Goal: Obtain resource: Download file/media

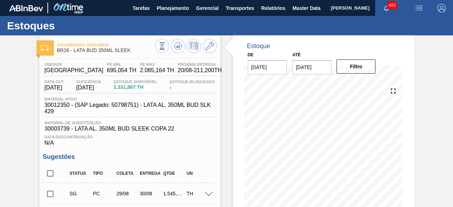
click at [331, 8] on span "[PERSON_NAME]" at bounding box center [350, 8] width 39 height 16
click at [270, 7] on span "Relatórios" at bounding box center [273, 8] width 24 height 8
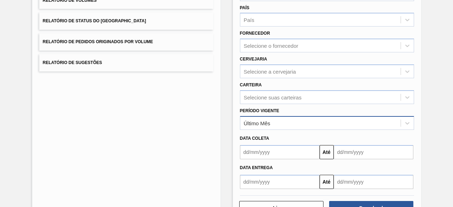
scroll to position [106, 0]
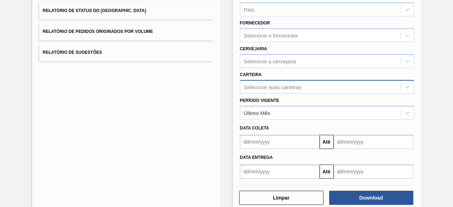
click at [284, 80] on div "Selecione suas carteiras" at bounding box center [327, 87] width 174 height 14
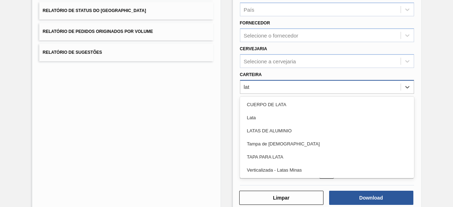
type input "lata"
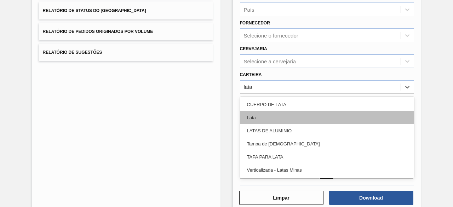
click at [260, 121] on div "Lata" at bounding box center [327, 117] width 174 height 13
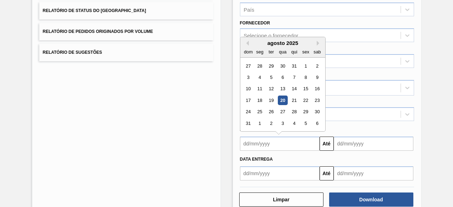
click at [272, 142] on input "text" at bounding box center [280, 144] width 80 height 14
click at [283, 97] on div "20" at bounding box center [283, 100] width 10 height 10
type input "20/08/2025"
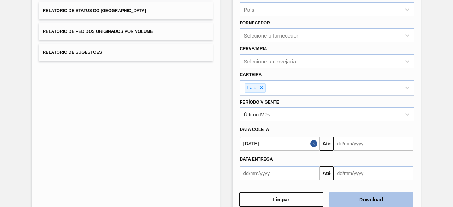
click at [361, 197] on button "Download" at bounding box center [371, 199] width 84 height 14
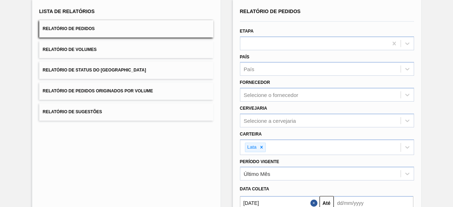
scroll to position [0, 0]
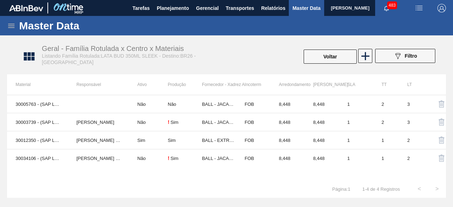
click at [7, 24] on icon at bounding box center [11, 26] width 8 height 8
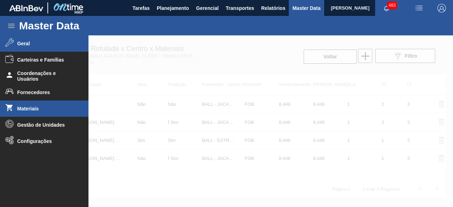
click at [35, 106] on span "Materiais" at bounding box center [46, 109] width 58 height 6
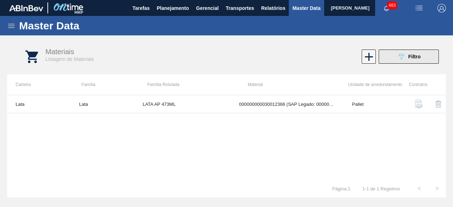
click at [389, 59] on button "089F7B8B-B2A5-4AFE-B5C0-19BA573D28AC Filtro" at bounding box center [408, 57] width 60 height 14
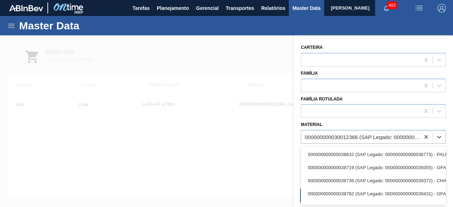
click at [357, 138] on div "000000000030012366 (SAP Legado: 000000000050798779) - LATA AL. 473ML AP 429" at bounding box center [363, 137] width 116 height 6
paste input "30012350"
type input "30012350"
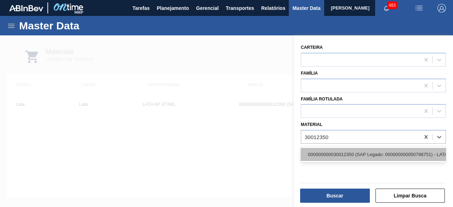
click at [356, 155] on div "000000000030012350 (SAP Legado: 000000000050798751) - LATA AL. 350ML BUD SLK 429" at bounding box center [373, 154] width 145 height 13
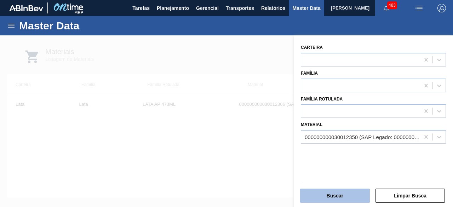
click at [352, 192] on button "Buscar" at bounding box center [335, 196] width 70 height 14
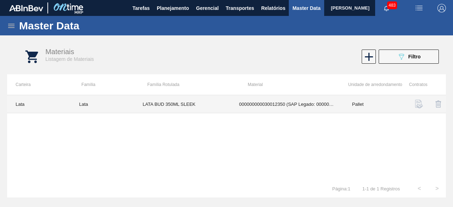
click at [294, 99] on td "000000000030012350 (SAP Legado: 000000000050798751) - LATA AL. 350ML BUD SLK 429" at bounding box center [287, 104] width 113 height 18
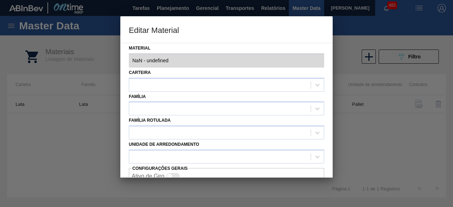
type input "30012350 - 000000000030012350 (SAP Legado: 000000000050798751) - LATA AL. 350ML…"
